Goal: Find specific page/section: Find specific page/section

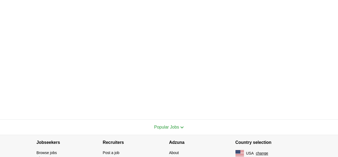
scroll to position [189, 0]
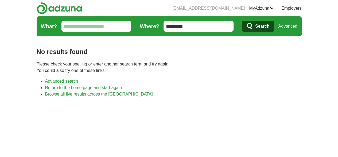
click at [274, 9] on link "MyAdzuna" at bounding box center [261, 8] width 25 height 6
click at [0, 0] on link "Favorites" at bounding box center [0, 0] width 0 height 0
